Goal: Task Accomplishment & Management: Use online tool/utility

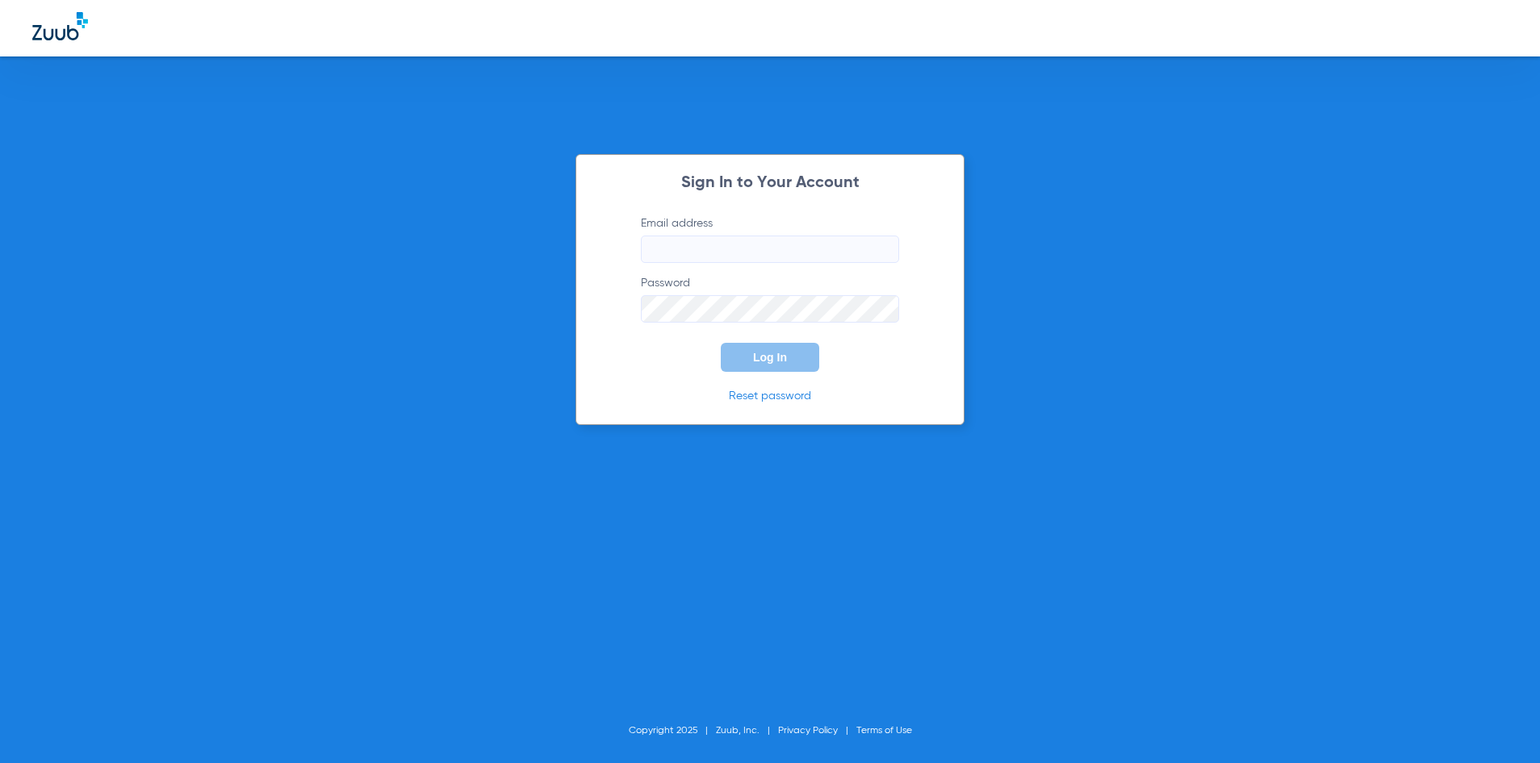
type input "[EMAIL_ADDRESS][DOMAIN_NAME]"
click at [772, 362] on span "Log In" at bounding box center [770, 357] width 34 height 13
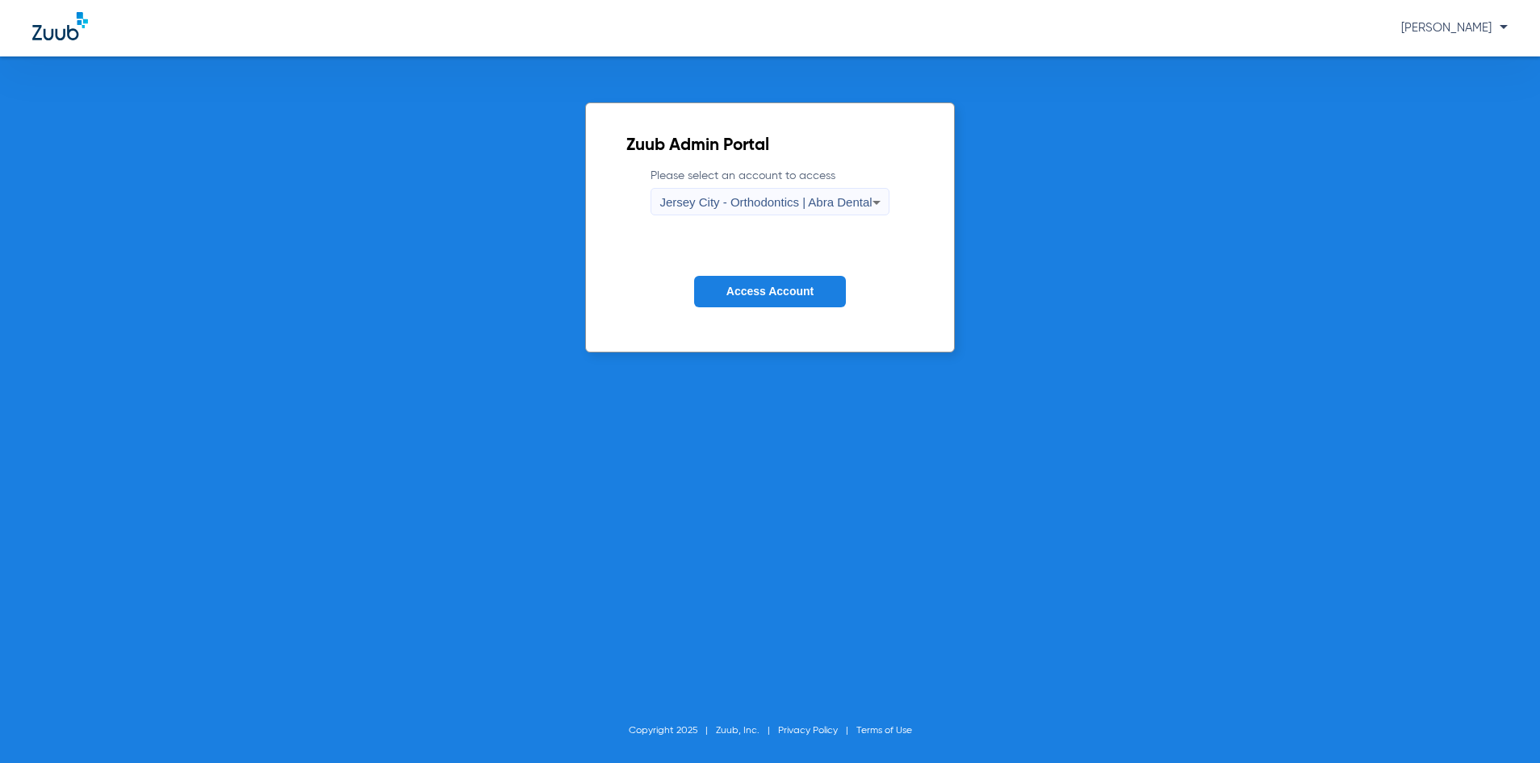
click at [771, 198] on span "Jersey City - Orthodontics | Abra Dental" at bounding box center [765, 202] width 212 height 14
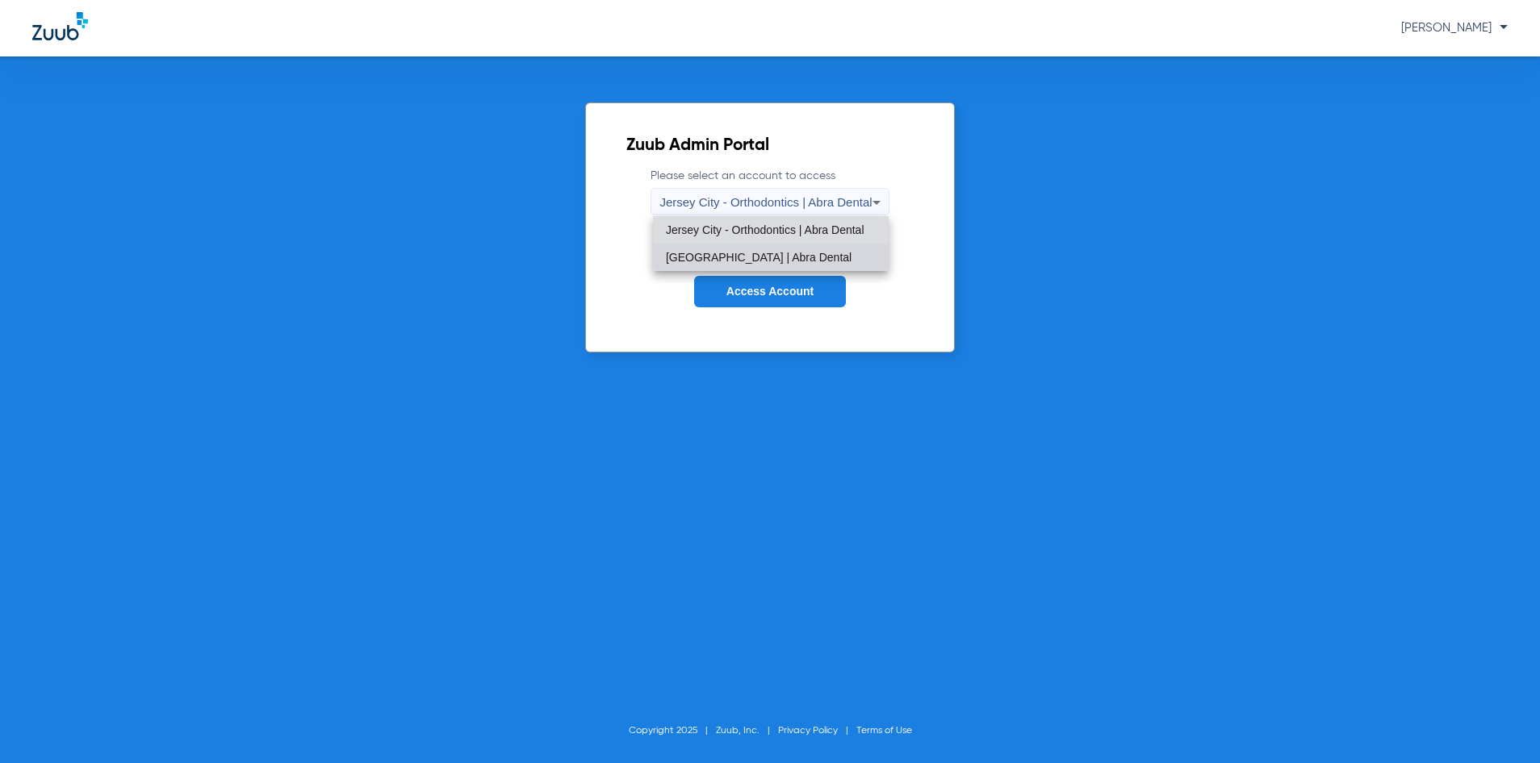
click at [762, 248] on mat-option "[GEOGRAPHIC_DATA] | Abra Dental" at bounding box center [771, 257] width 236 height 27
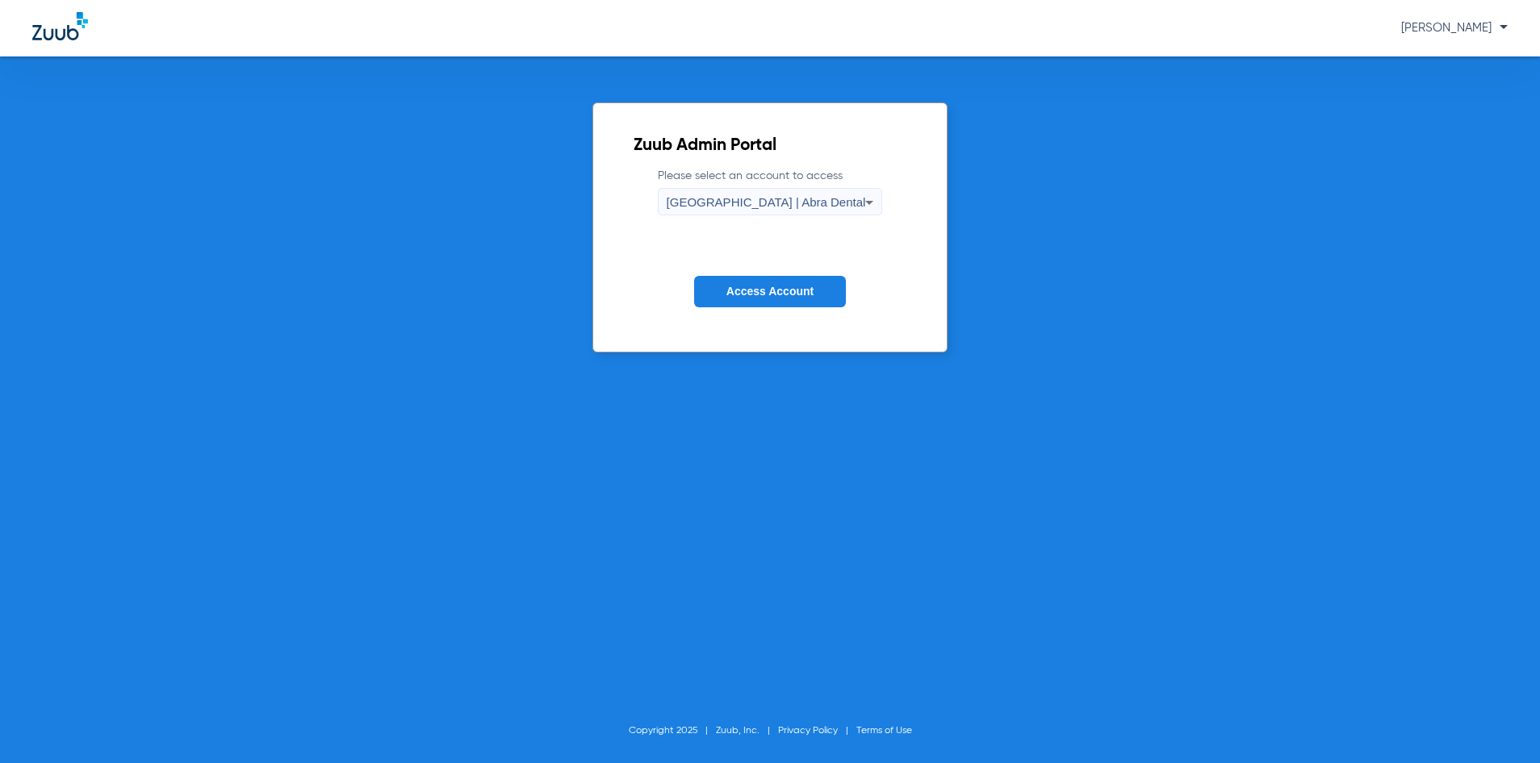
click at [763, 282] on button "Access Account" at bounding box center [770, 291] width 152 height 31
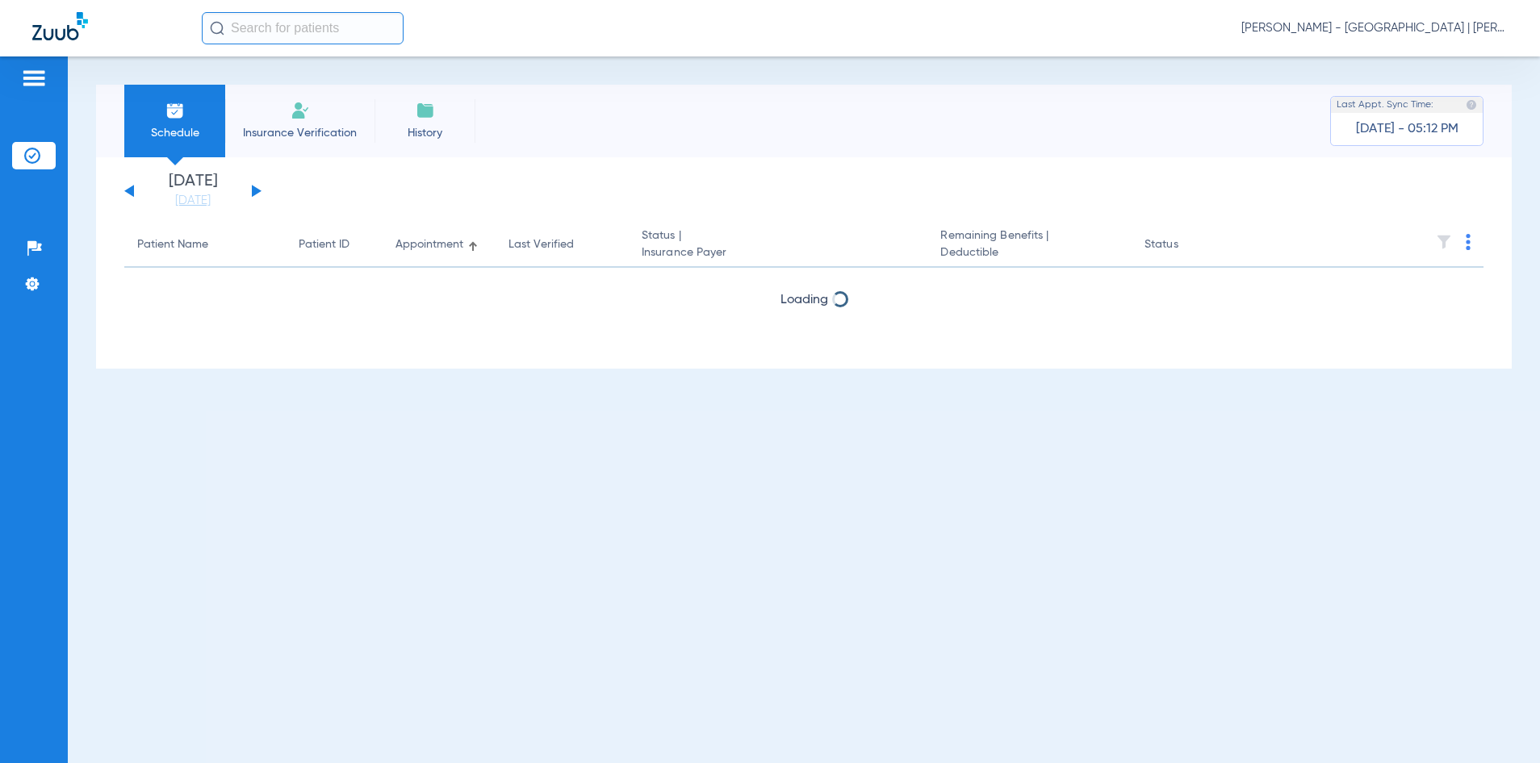
click at [328, 35] on input "text" at bounding box center [303, 28] width 202 height 32
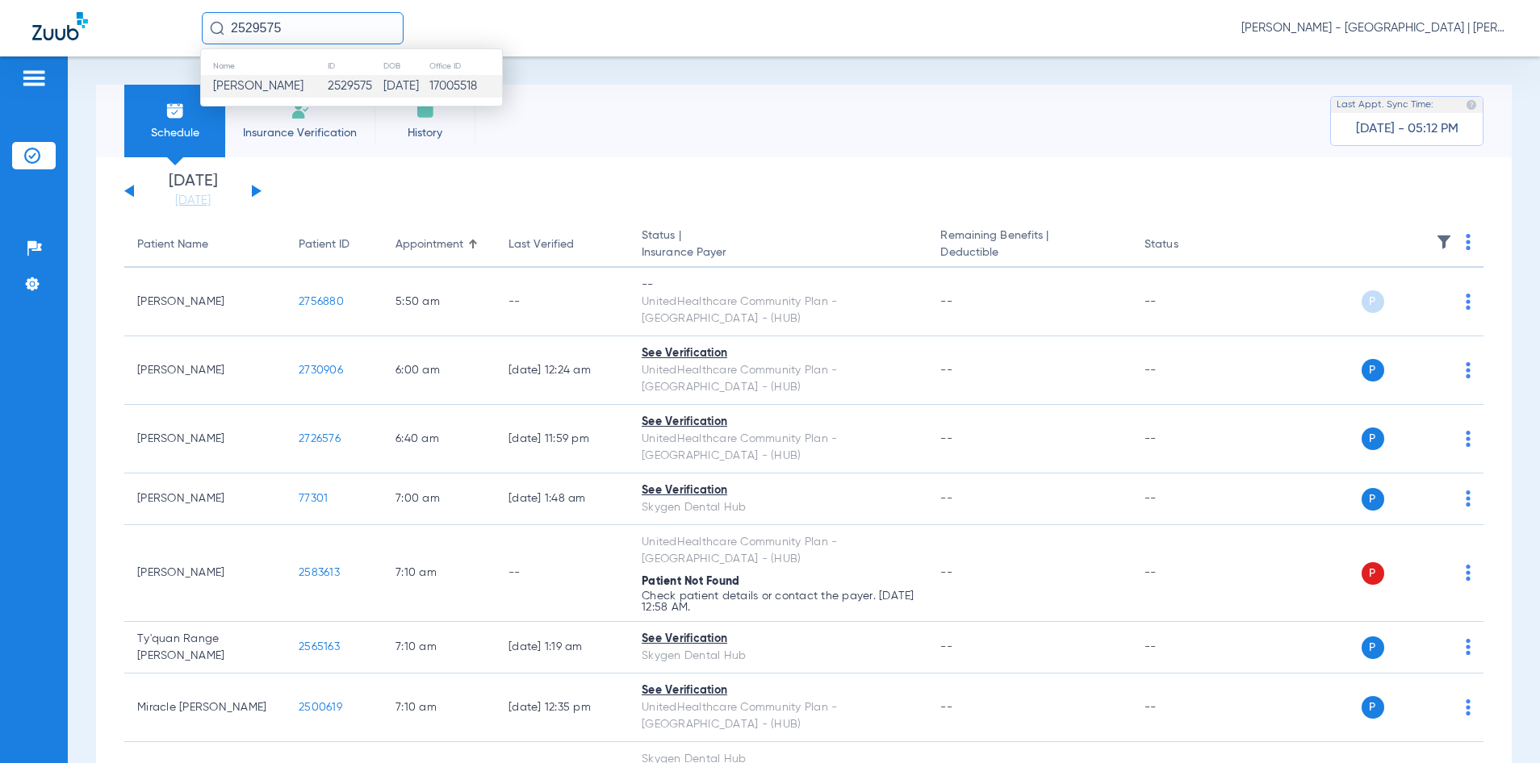
type input "2529575"
click at [383, 88] on td "[DATE]" at bounding box center [405, 86] width 45 height 23
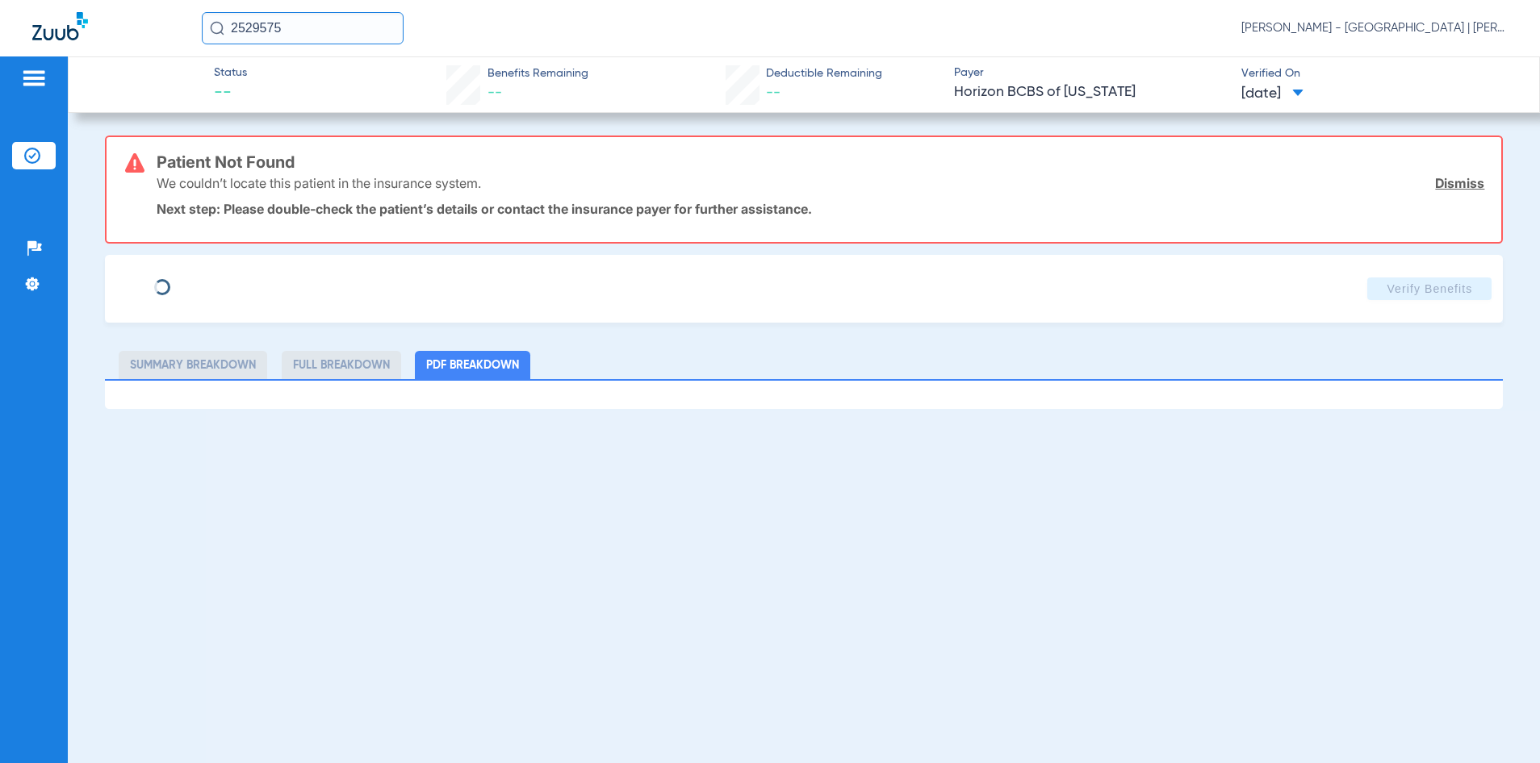
type input "[PERSON_NAME]"
type input "[DATE]"
type input "3HZN09868050"
type input "NG00012914"
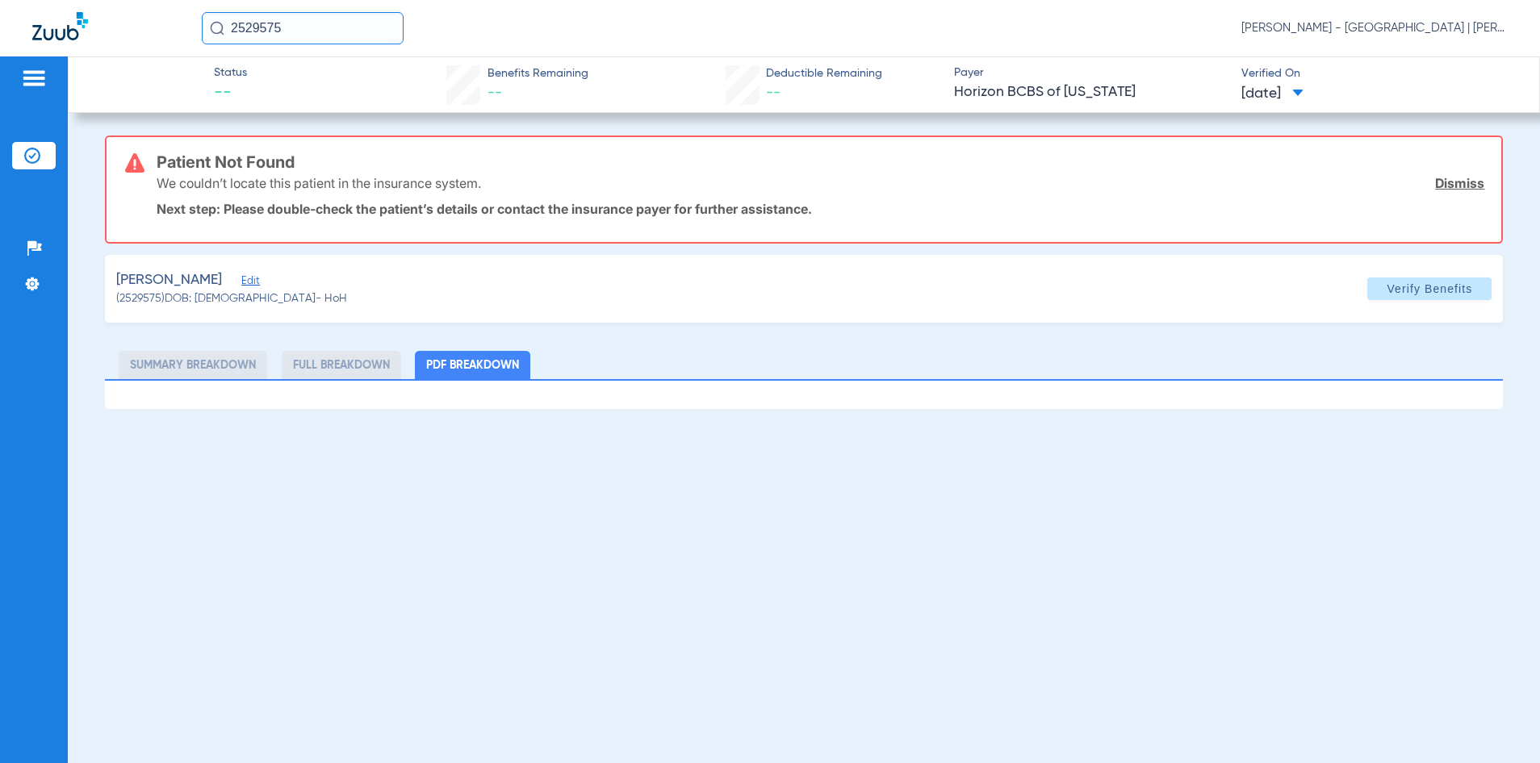
click at [249, 277] on span "Edit" at bounding box center [248, 282] width 15 height 15
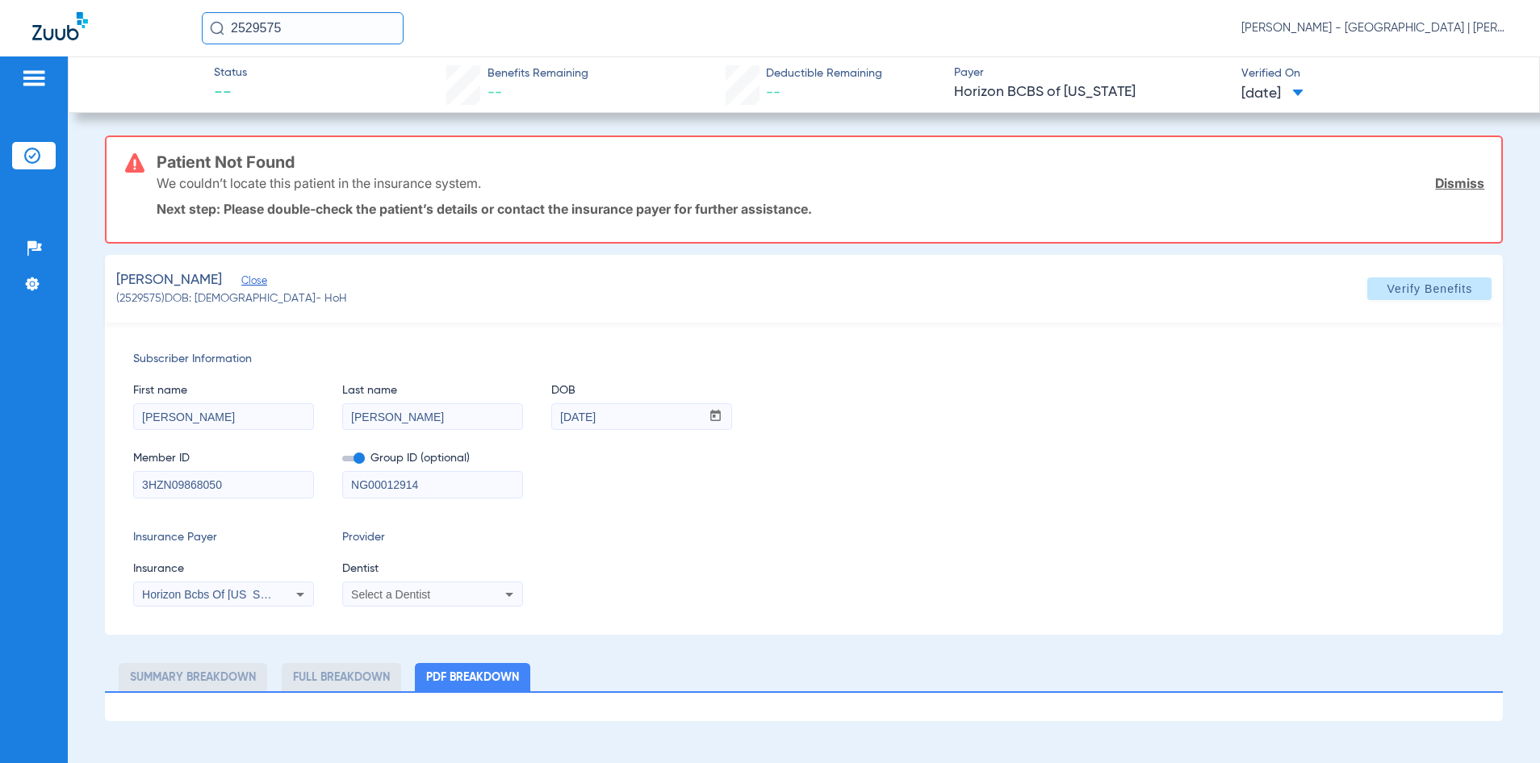
drag, startPoint x: 430, startPoint y: 487, endPoint x: 283, endPoint y: 479, distance: 147.1
click at [288, 487] on div "Member ID 3HZN09868050 Group ID (optional) NG00012914" at bounding box center [804, 467] width 1342 height 62
click at [1416, 303] on span at bounding box center [1429, 289] width 124 height 39
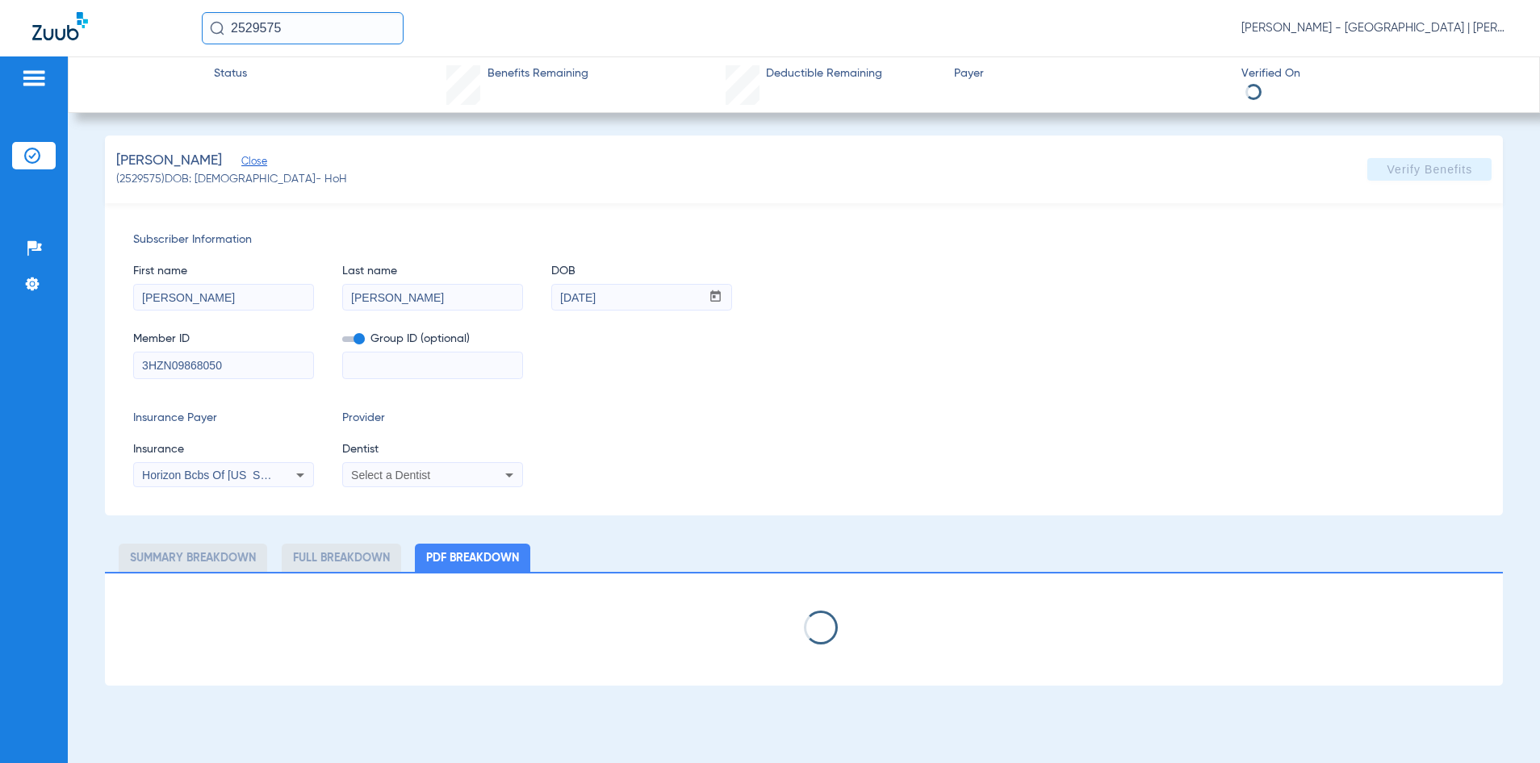
select select "page-width"
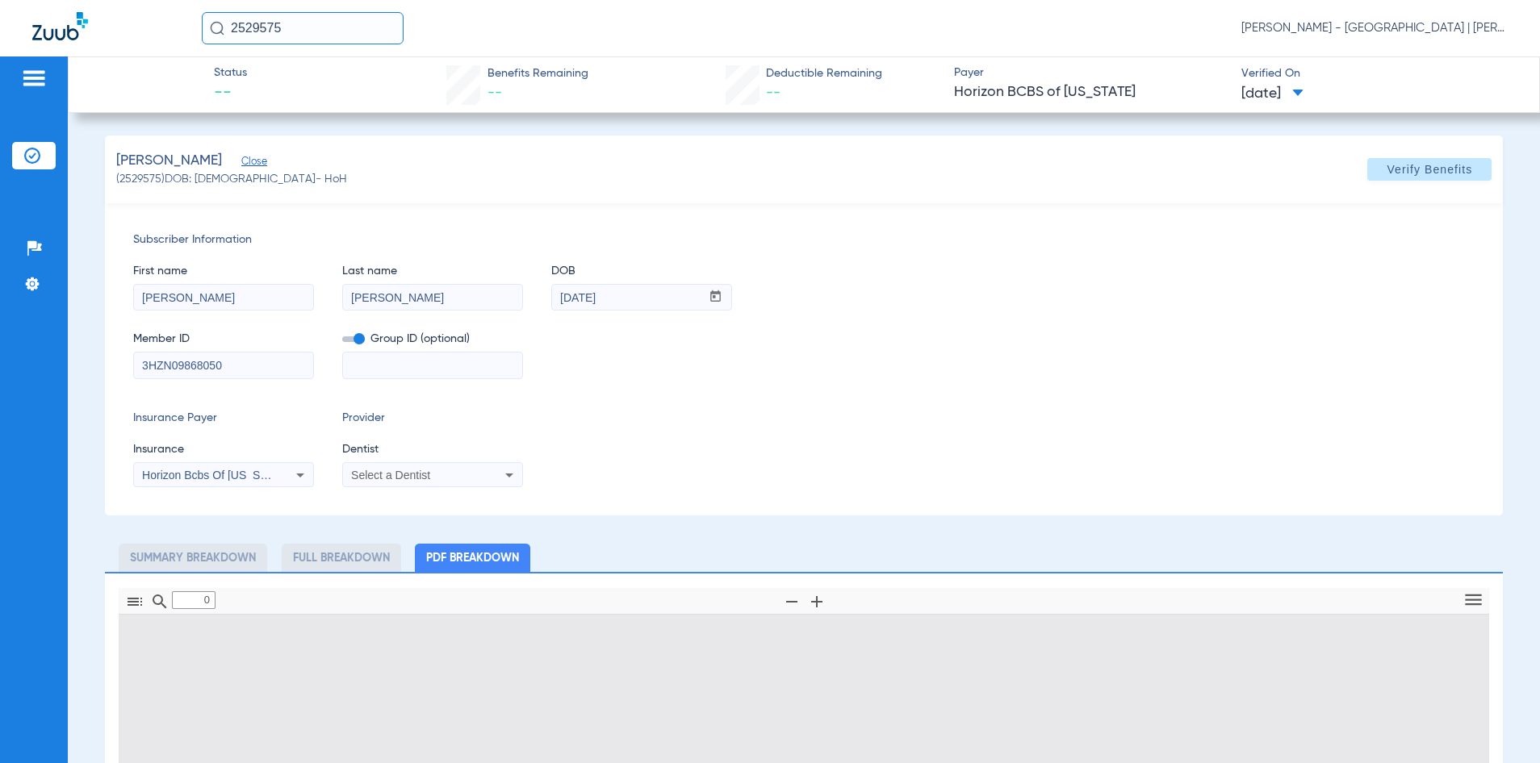
type input "1"
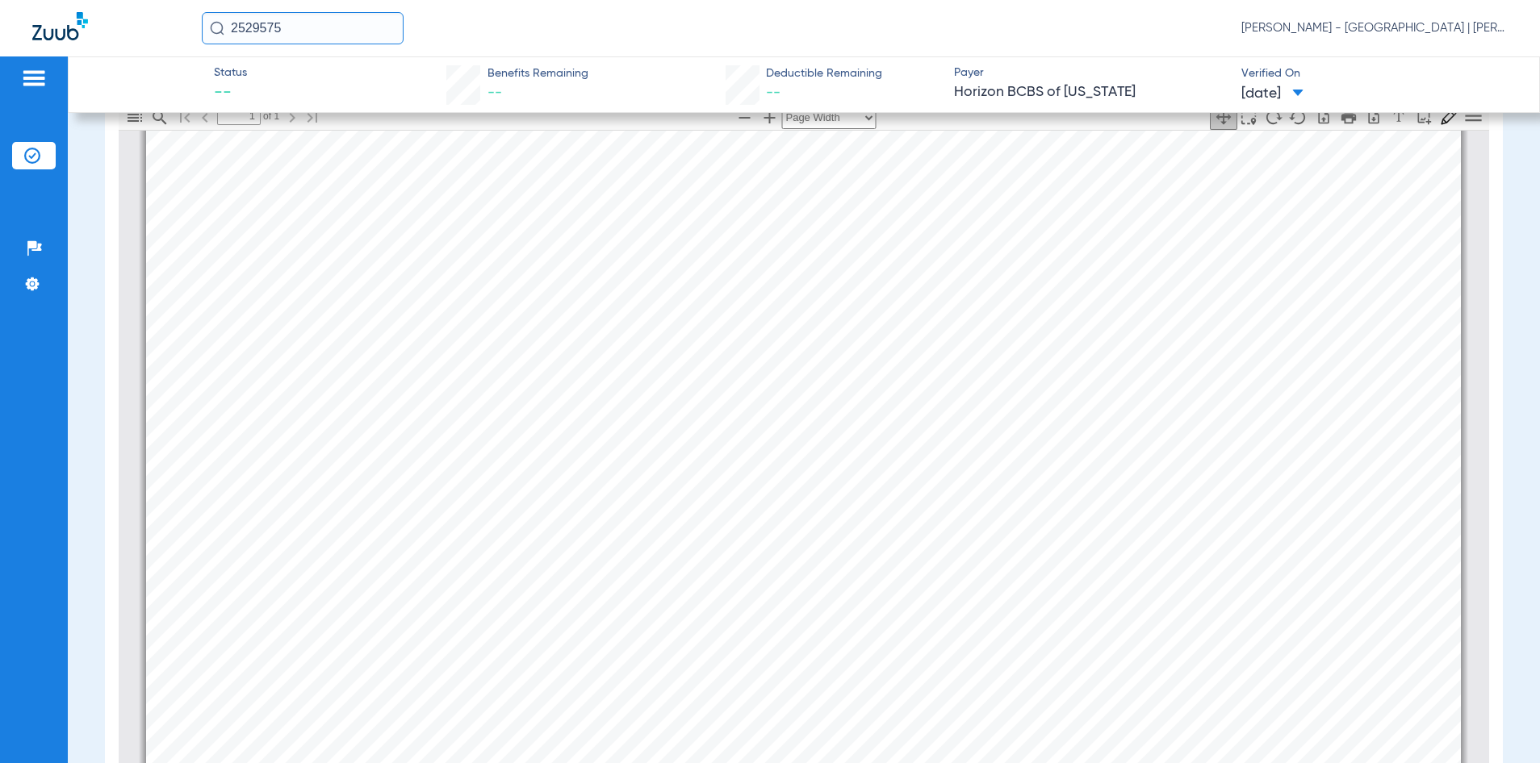
scroll to position [815, 0]
